Goal: Navigation & Orientation: Find specific page/section

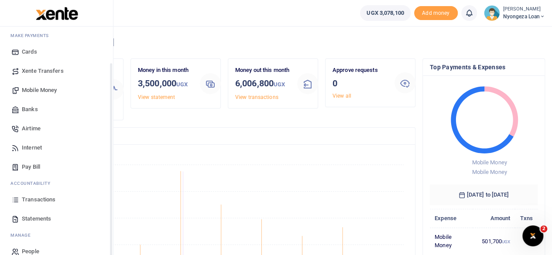
scroll to position [56, 0]
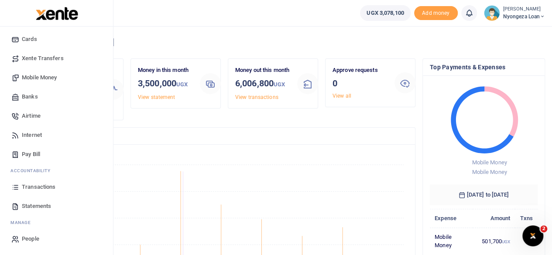
click at [39, 185] on span "Transactions" at bounding box center [39, 187] width 34 height 9
